Goal: Transaction & Acquisition: Purchase product/service

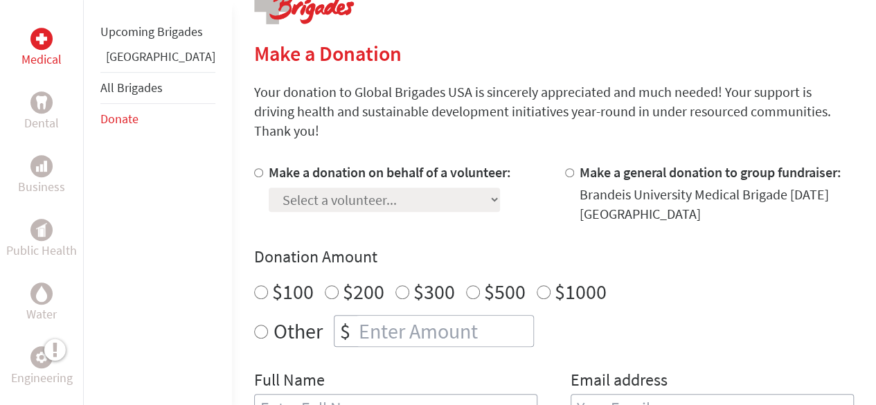
scroll to position [345, 0]
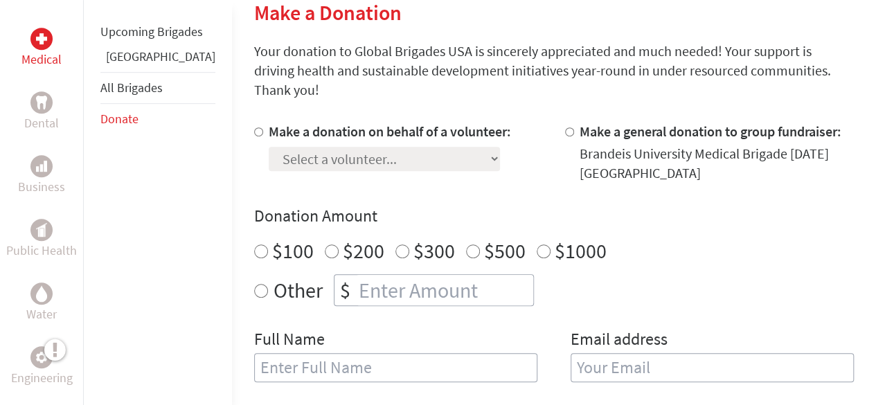
click at [466, 244] on input "$500" at bounding box center [473, 251] width 14 height 14
radio input "true"
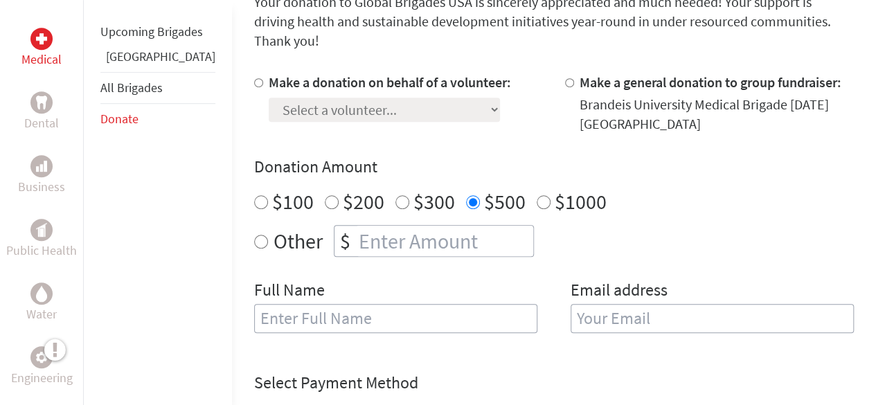
scroll to position [395, 0]
click at [305, 303] on input "text" at bounding box center [395, 317] width 283 height 29
type input "[PERSON_NAME]"
click at [254, 78] on input "Make a donation on behalf of a volunteer:" at bounding box center [258, 82] width 9 height 9
radio input "true"
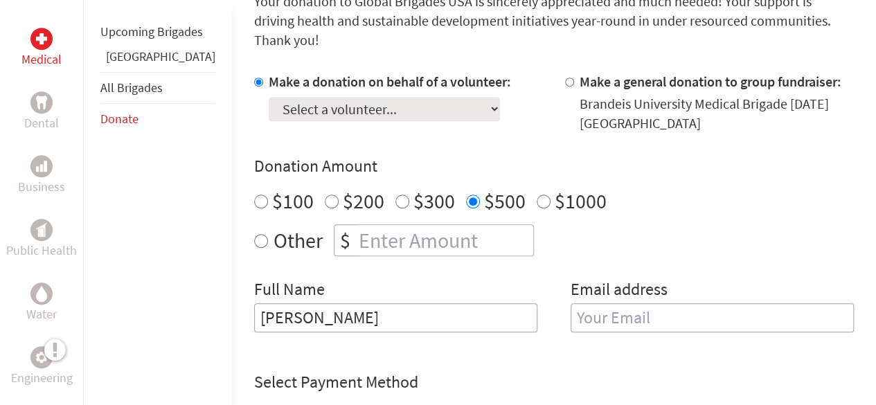
click at [269, 97] on select "Select a volunteer... [PERSON_NAME] [PERSON_NAME] [PERSON_NAME] [PERSON_NAME] […" at bounding box center [384, 109] width 231 height 24
select select "B67AC3F4-9CA7-11F0-9E6E-42010A400005"
click at [269, 97] on select "Select a volunteer... [PERSON_NAME] [PERSON_NAME] [PERSON_NAME] [PERSON_NAME] […" at bounding box center [384, 109] width 231 height 24
click at [594, 303] on input "email" at bounding box center [712, 317] width 283 height 29
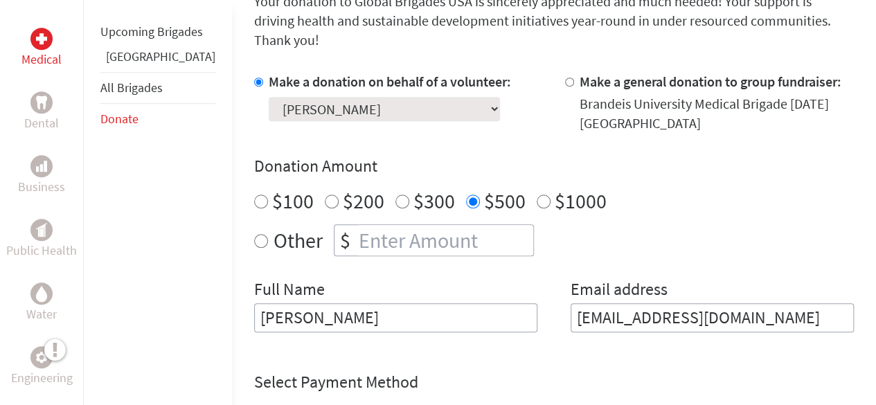
click at [603, 310] on input "[EMAIL_ADDRESS][DOMAIN_NAME]" at bounding box center [712, 317] width 283 height 29
drag, startPoint x: 651, startPoint y: 301, endPoint x: 817, endPoint y: 300, distance: 166.2
click at [817, 303] on input "[EMAIL_ADDRESS][DOMAIN_NAME]" at bounding box center [712, 317] width 283 height 29
type input "[EMAIL_ADDRESS][DOMAIN_NAME]"
click at [555, 371] on h4 "Select Payment Method" at bounding box center [554, 382] width 600 height 22
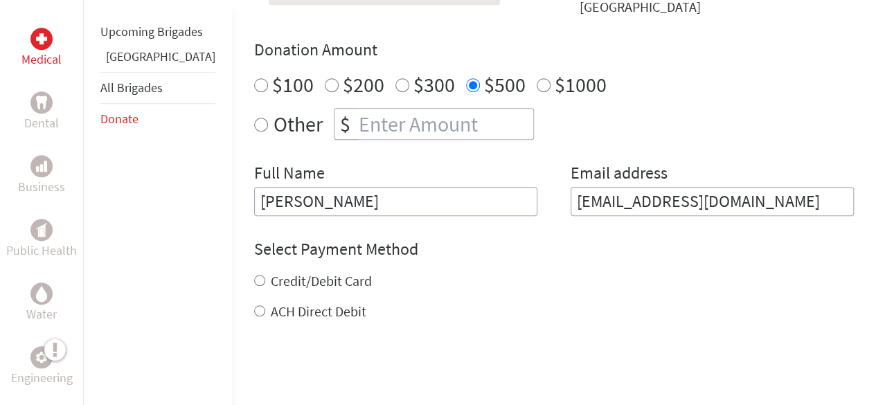
scroll to position [512, 0]
click at [271, 271] on label "Credit/Debit Card" at bounding box center [321, 279] width 101 height 17
click at [259, 274] on input "Credit/Debit Card" at bounding box center [259, 279] width 11 height 11
radio input "true"
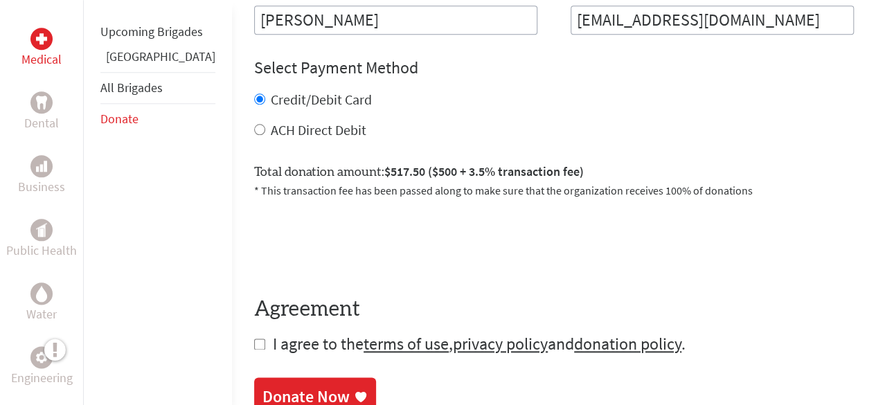
scroll to position [708, 0]
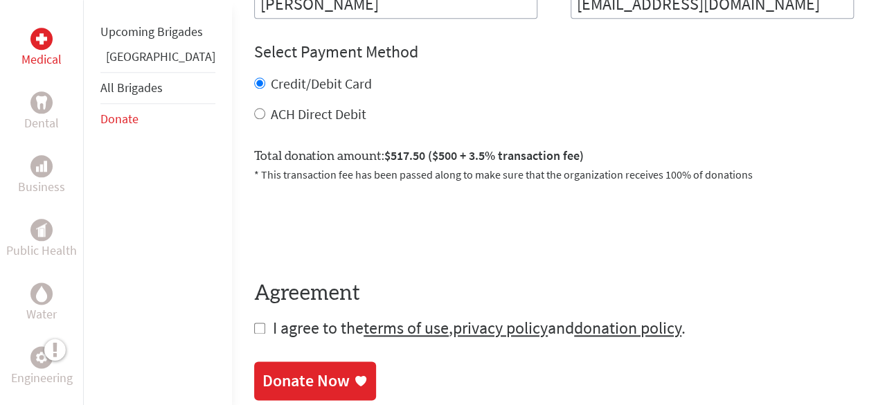
click at [254, 323] on input "checkbox" at bounding box center [259, 328] width 11 height 11
checkbox input "true"
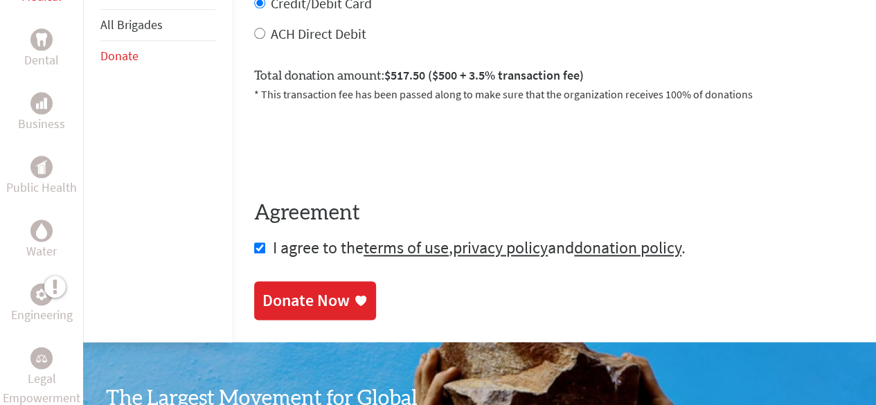
scroll to position [795, 0]
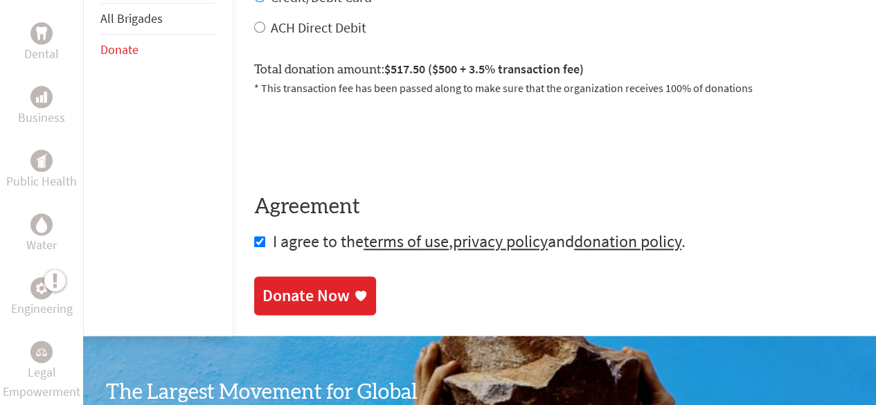
click at [262, 285] on div "Donate Now" at bounding box center [305, 296] width 87 height 22
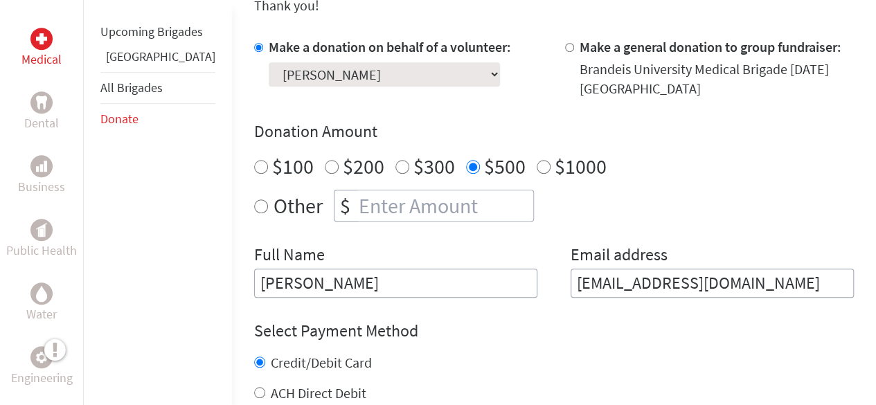
scroll to position [437, 0]
